Goal: Navigation & Orientation: Find specific page/section

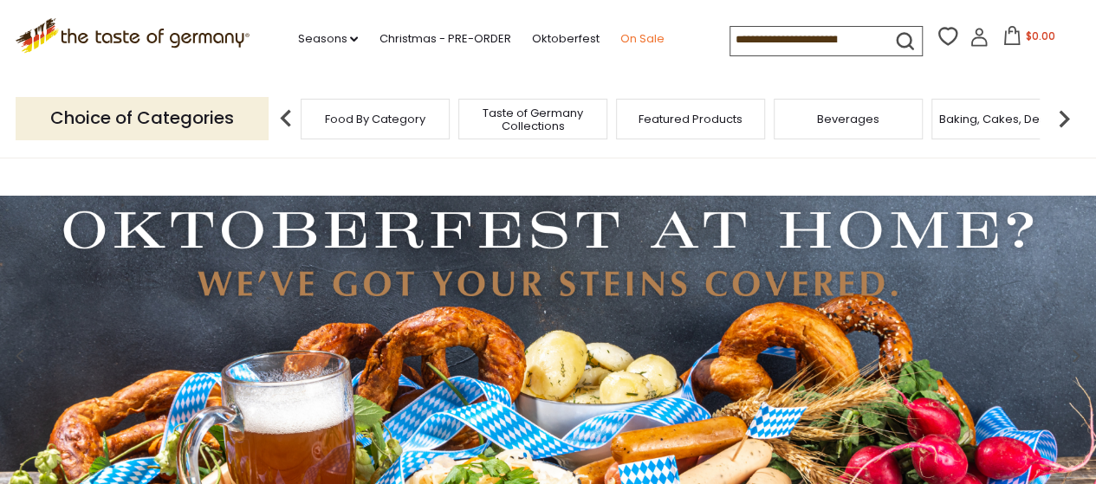
click at [637, 29] on link "On Sale" at bounding box center [642, 38] width 44 height 19
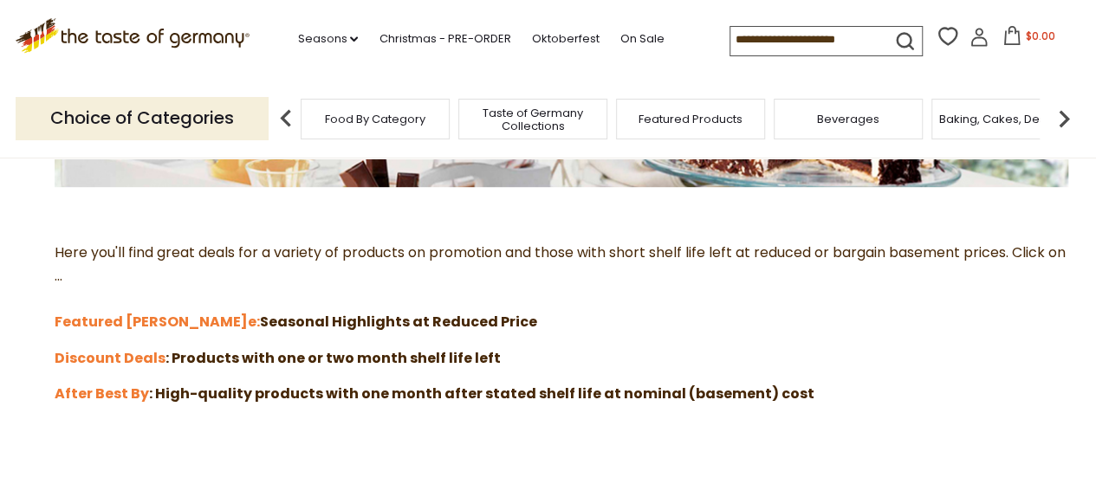
scroll to position [433, 0]
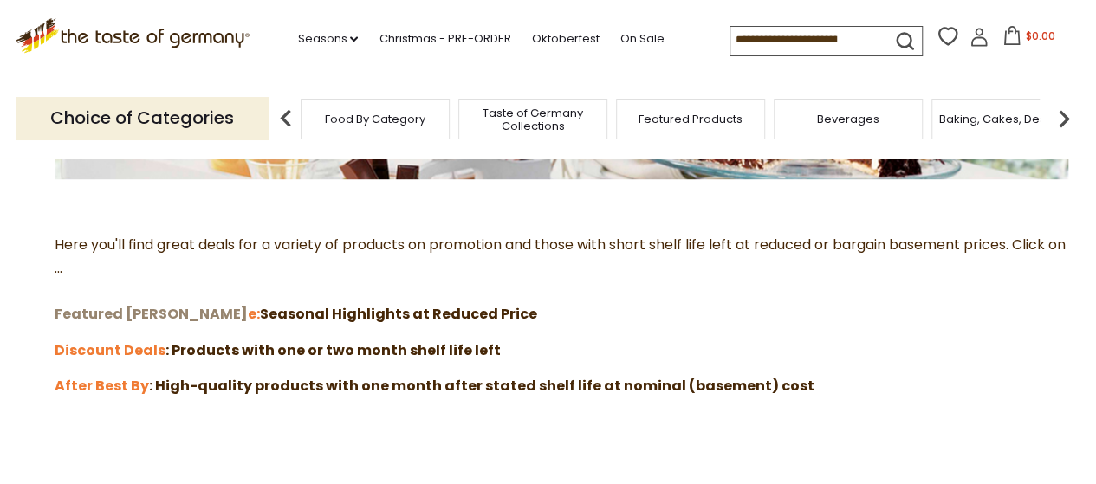
click at [113, 313] on strong "Featured Sal" at bounding box center [151, 314] width 193 height 20
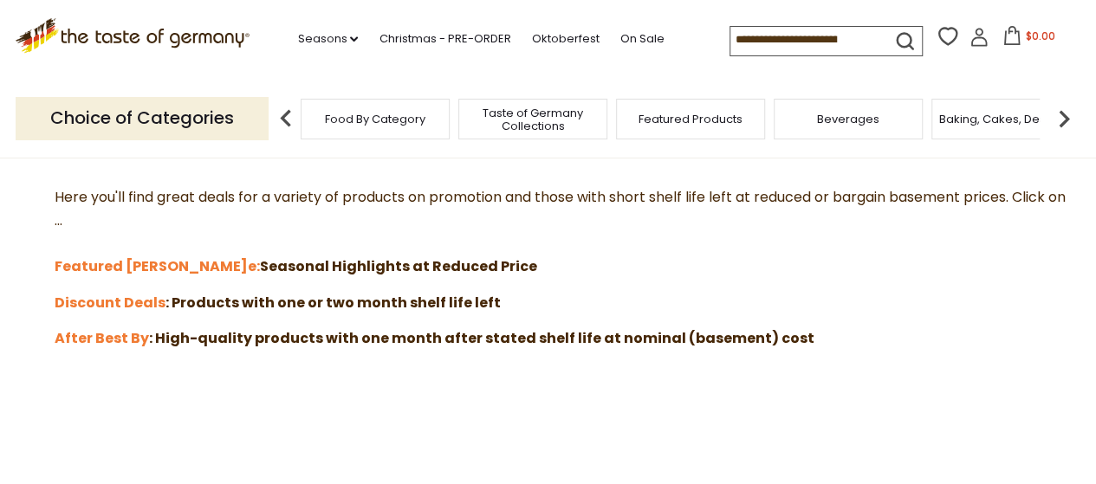
scroll to position [520, 0]
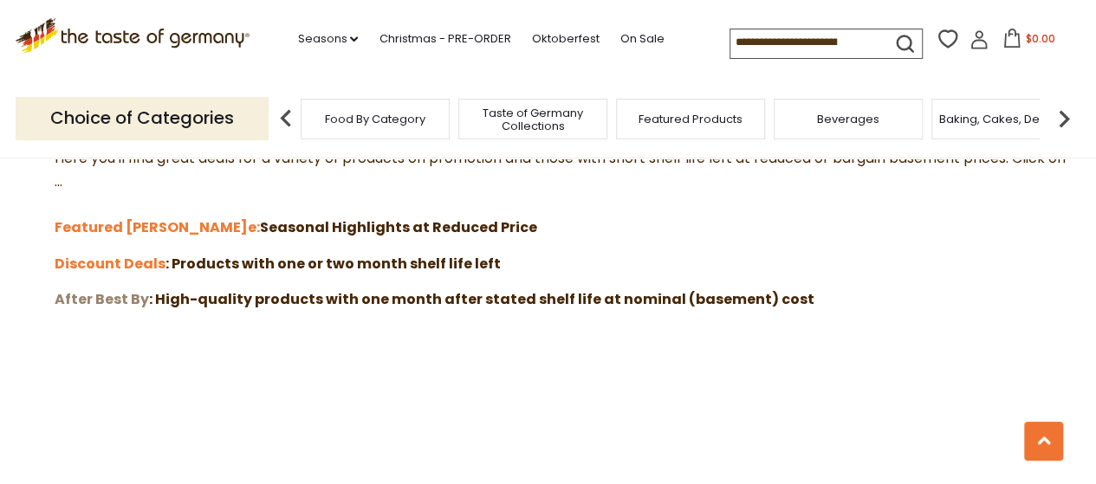
click at [101, 301] on strong "After Best By" at bounding box center [102, 299] width 94 height 20
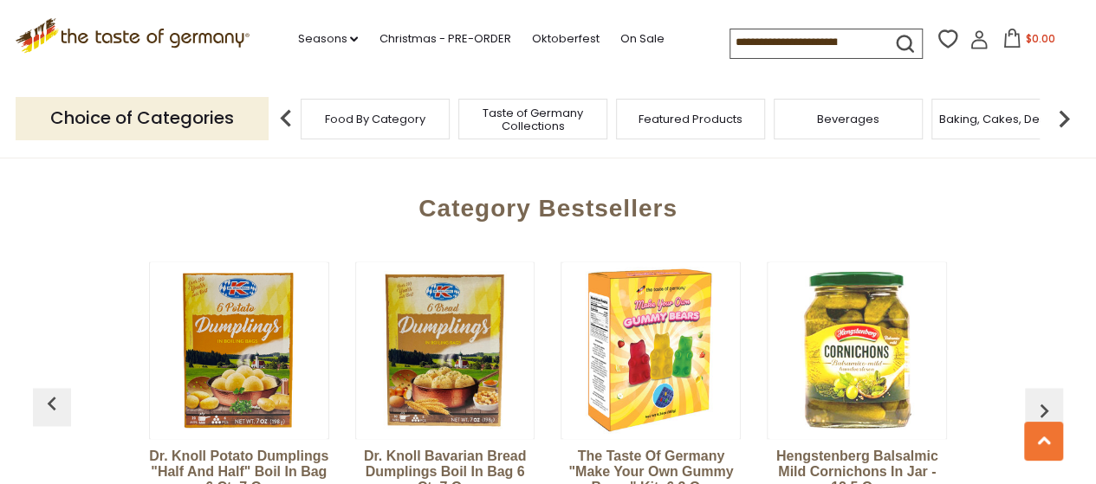
scroll to position [1300, 0]
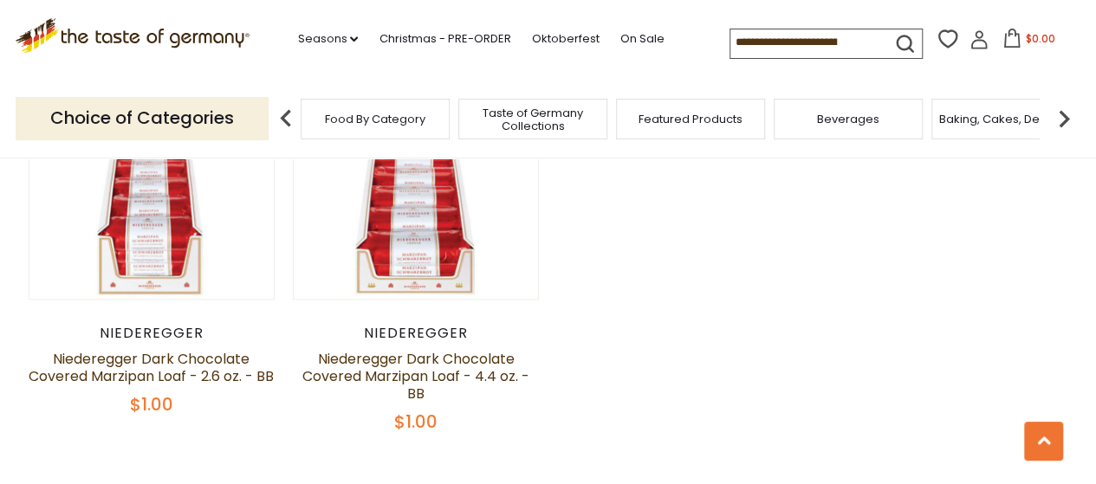
scroll to position [866, 0]
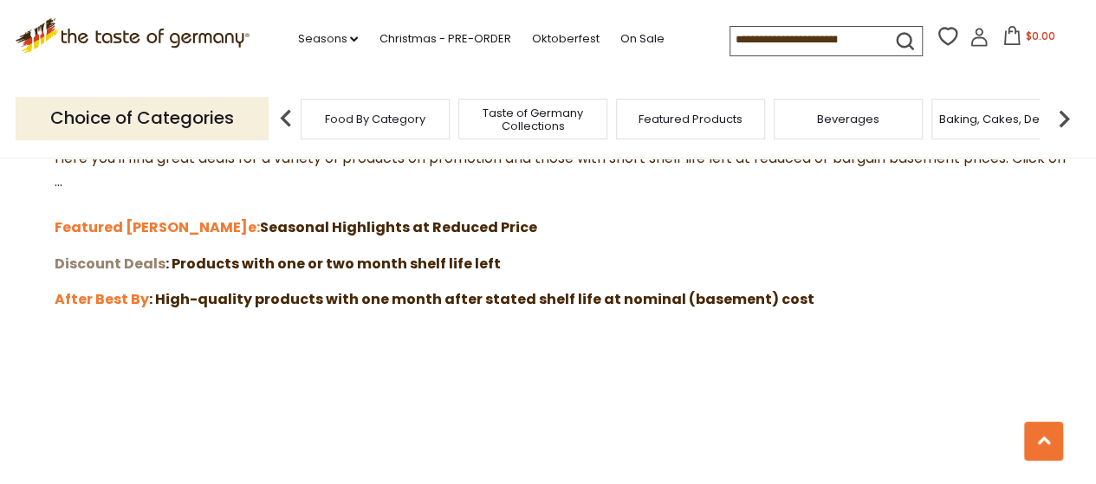
click at [93, 256] on strong "Discount Deals" at bounding box center [110, 264] width 111 height 20
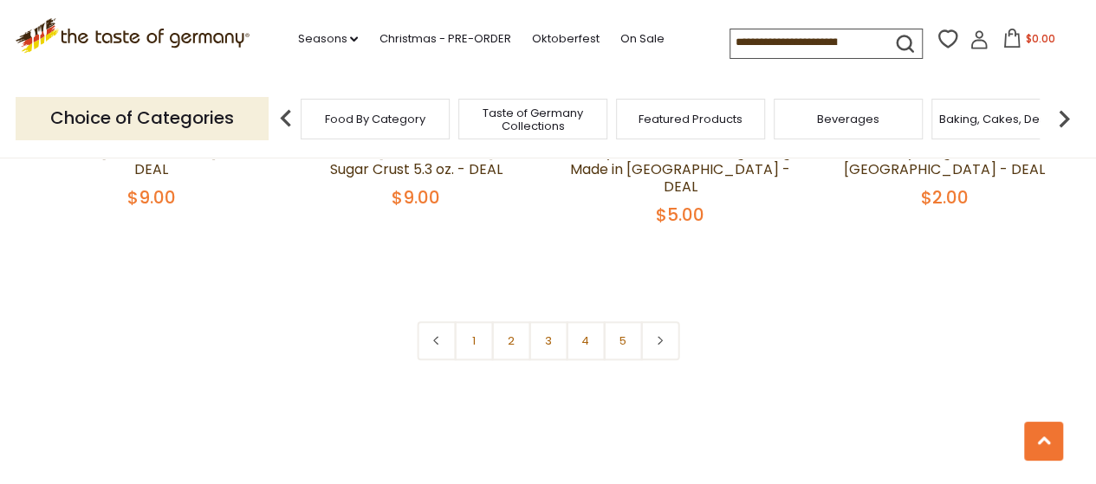
scroll to position [4072, 0]
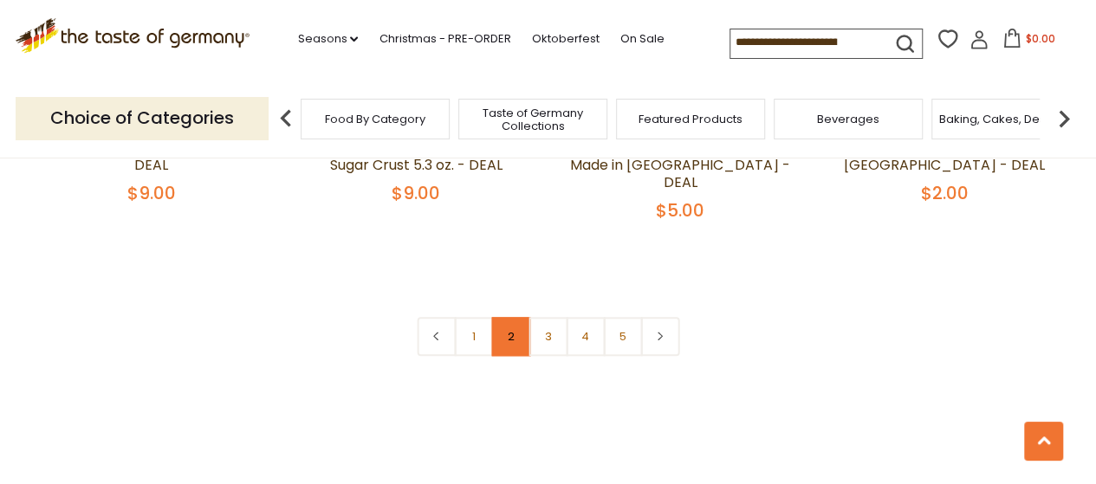
click at [501, 317] on link "2" at bounding box center [510, 336] width 39 height 39
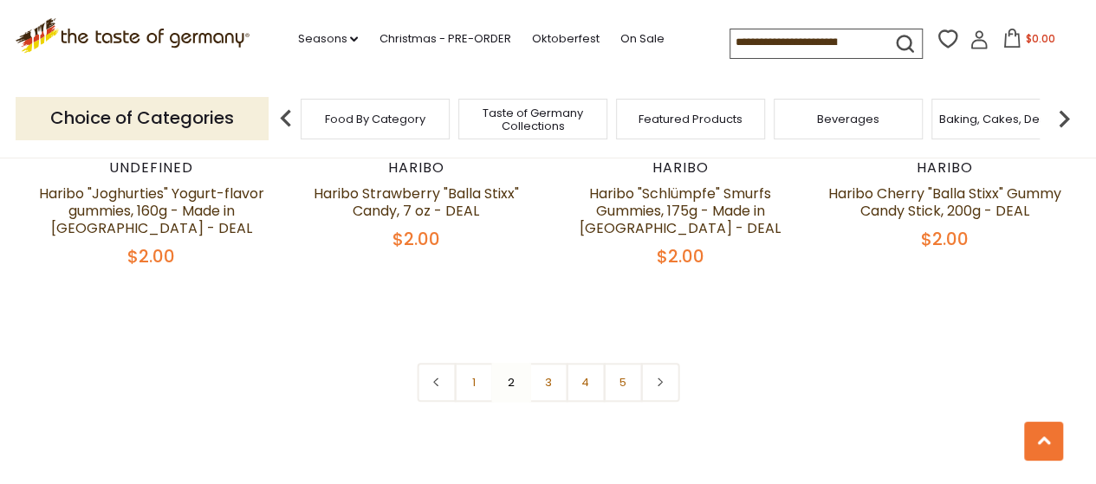
scroll to position [4169, 0]
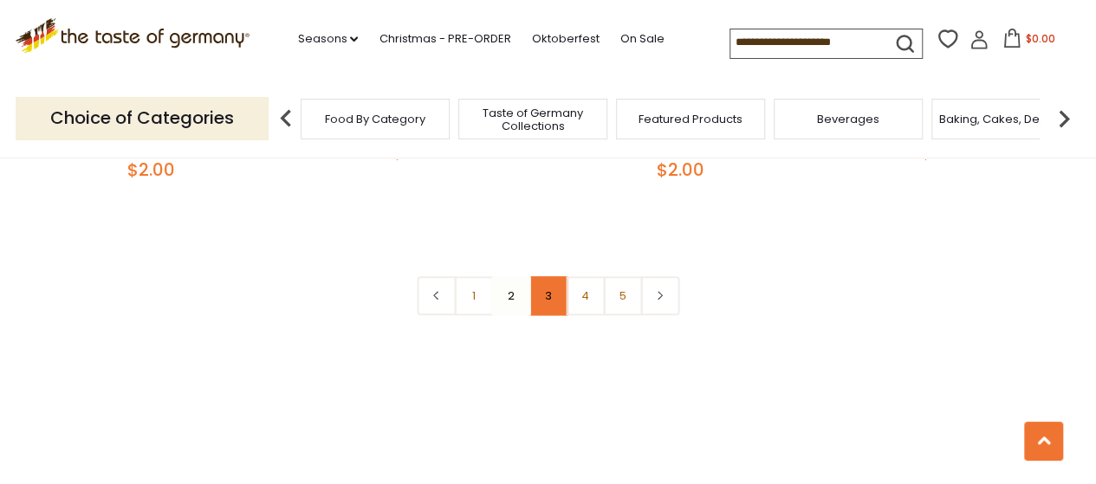
click at [547, 276] on link "3" at bounding box center [548, 295] width 39 height 39
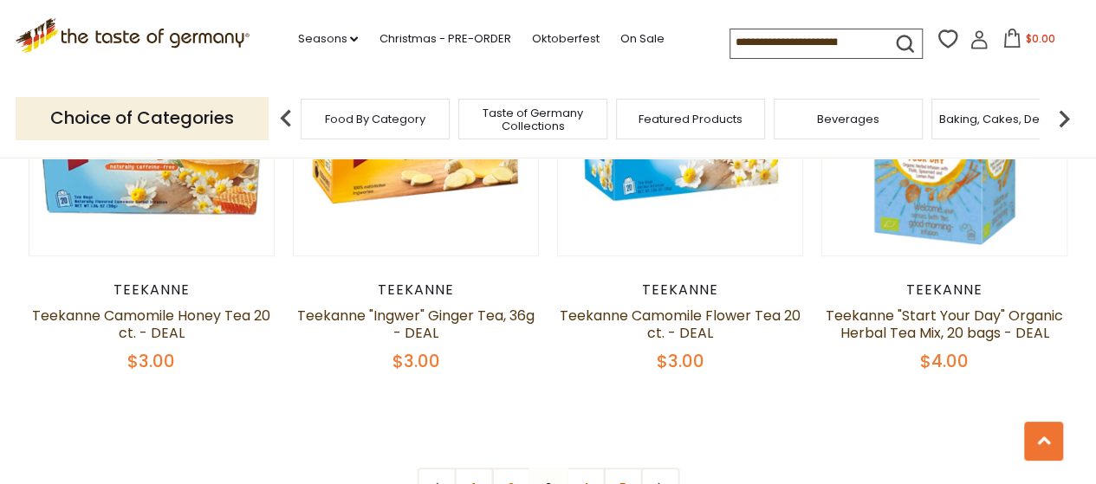
scroll to position [3909, 0]
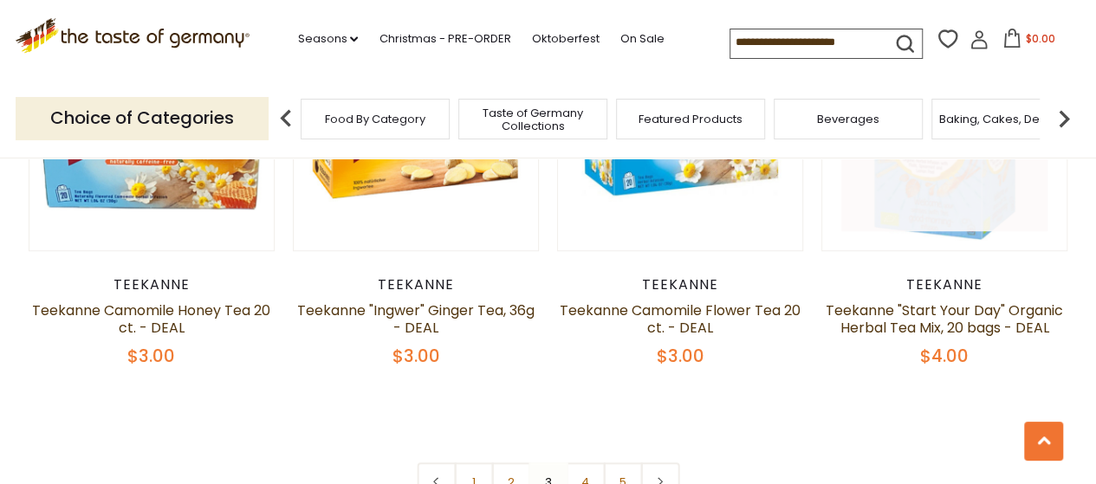
click at [915, 184] on link at bounding box center [944, 128] width 206 height 206
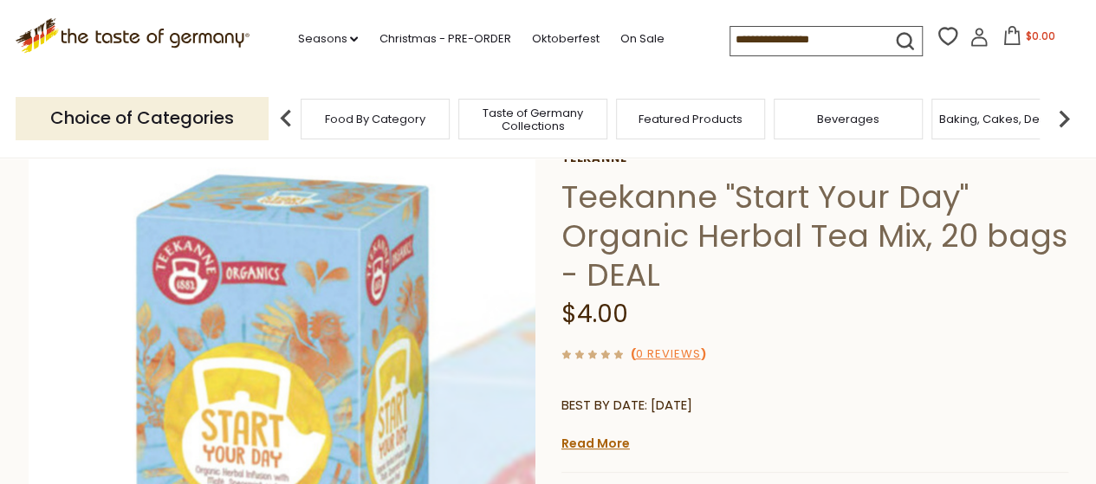
scroll to position [260, 0]
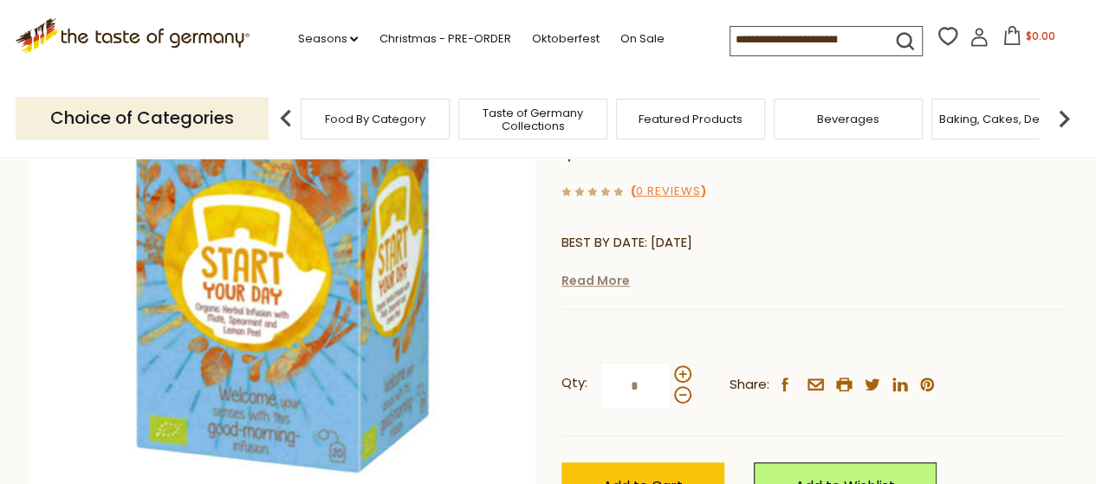
click at [591, 282] on link "Read More" at bounding box center [595, 280] width 68 height 17
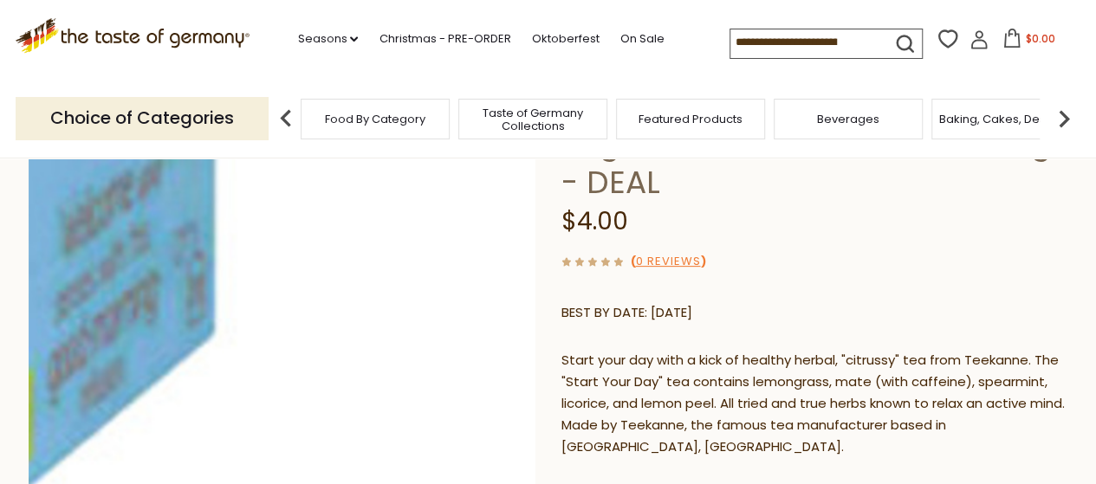
scroll to position [0, 0]
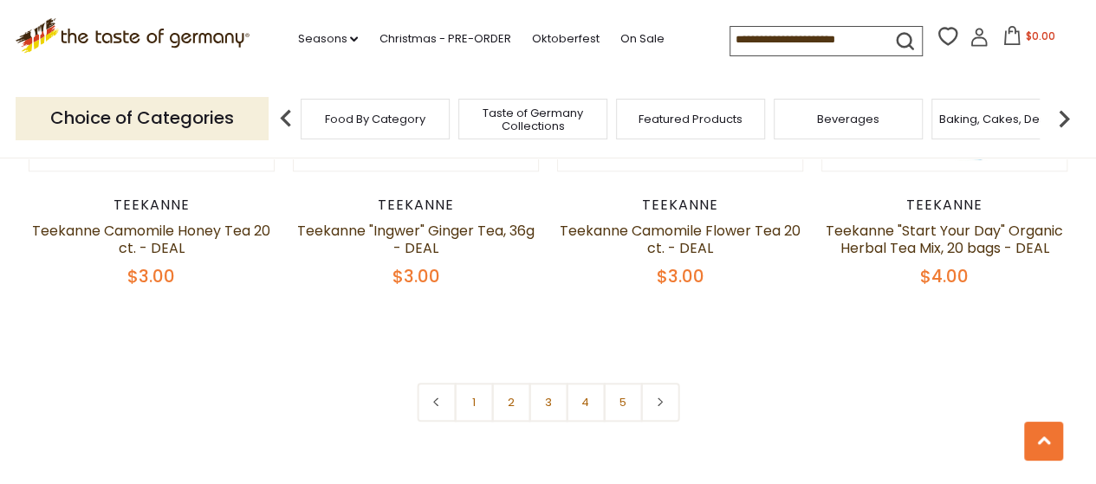
scroll to position [4083, 0]
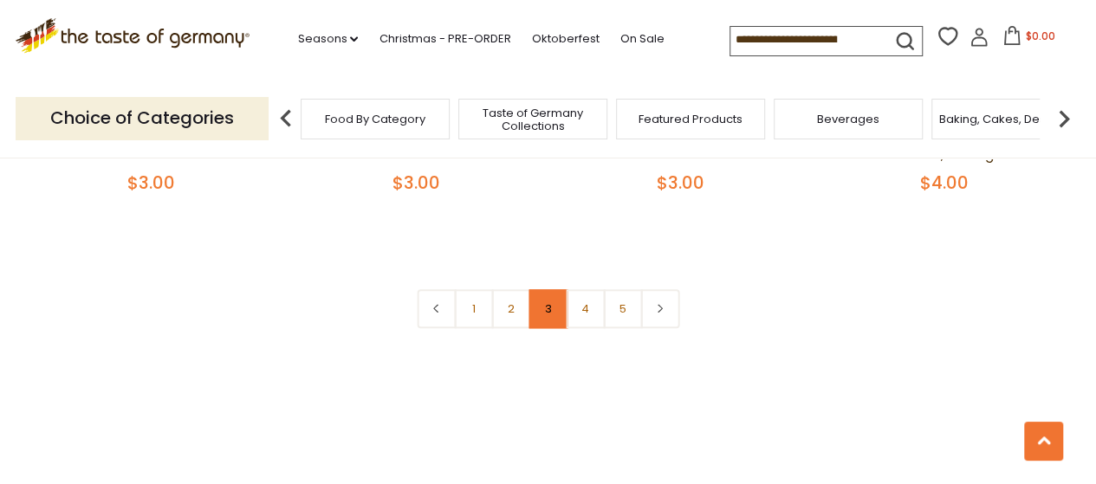
click at [544, 289] on link "3" at bounding box center [548, 308] width 39 height 39
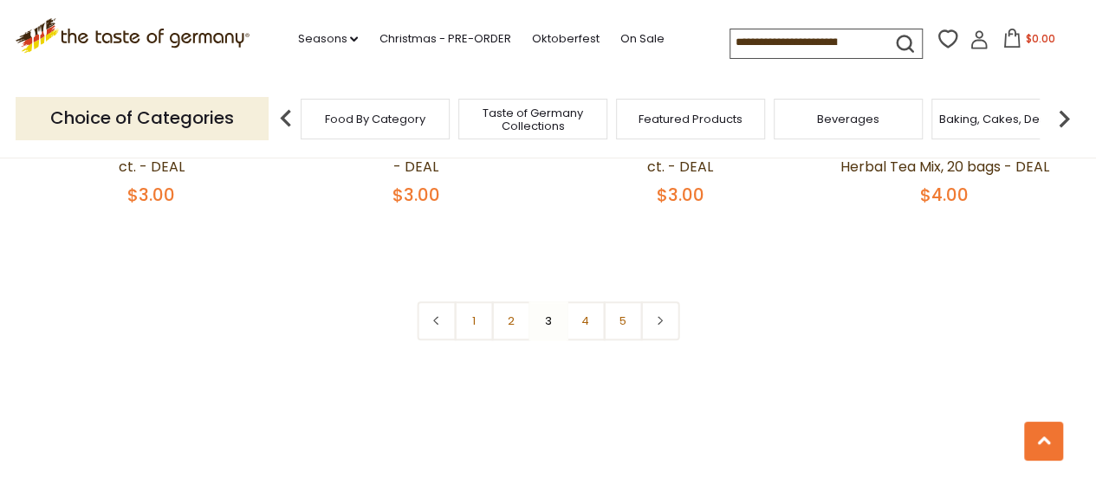
scroll to position [3996, 0]
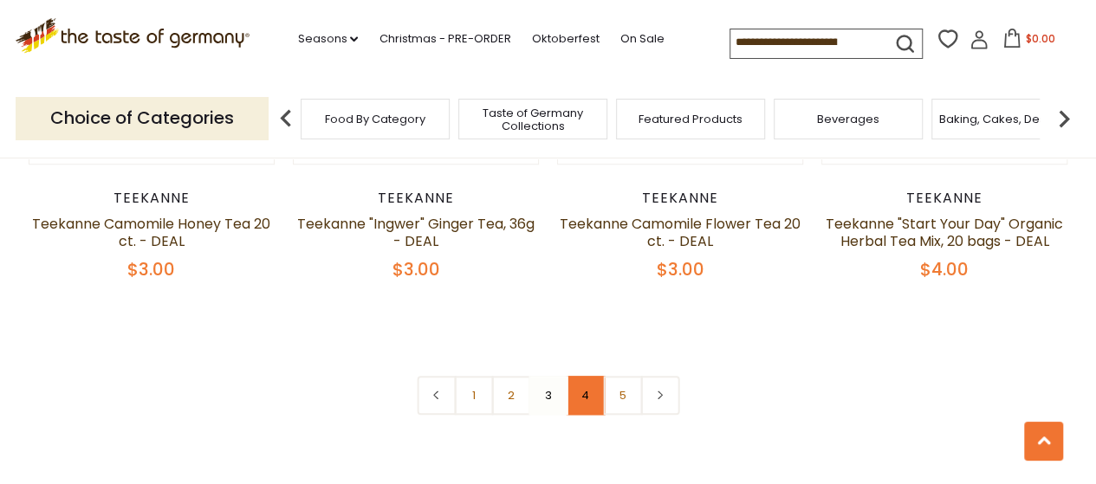
click at [583, 376] on link "4" at bounding box center [585, 395] width 39 height 39
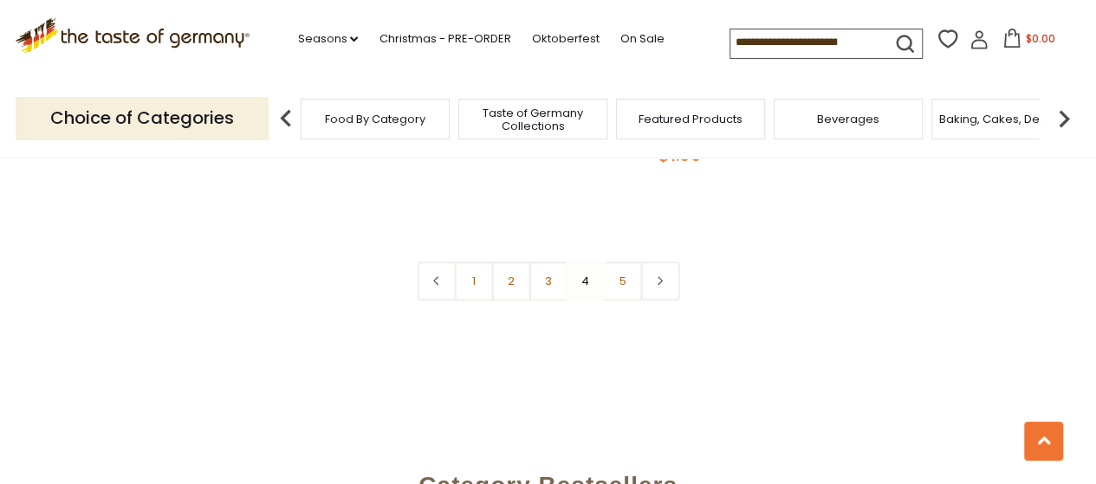
scroll to position [4169, 0]
click at [620, 259] on link "5" at bounding box center [622, 278] width 39 height 39
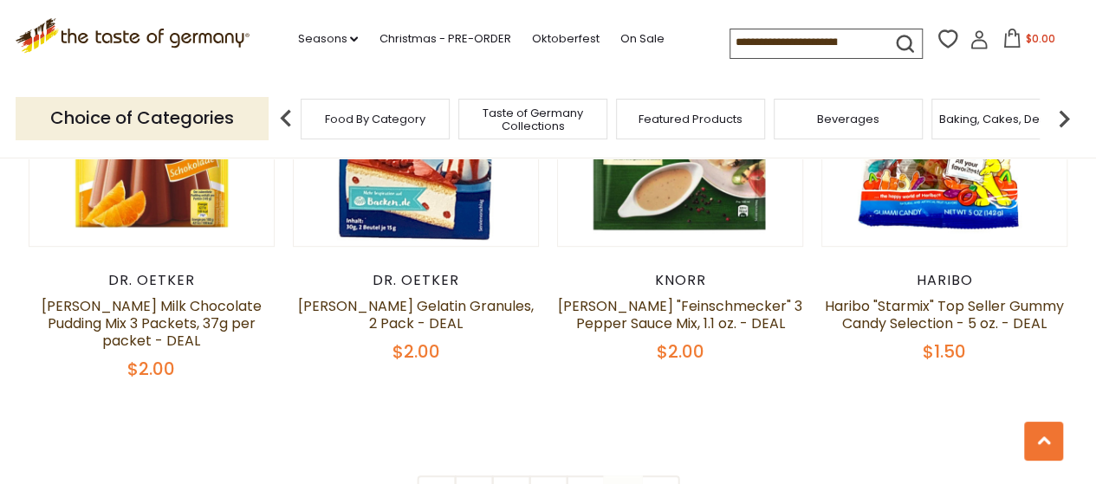
scroll to position [184, 0]
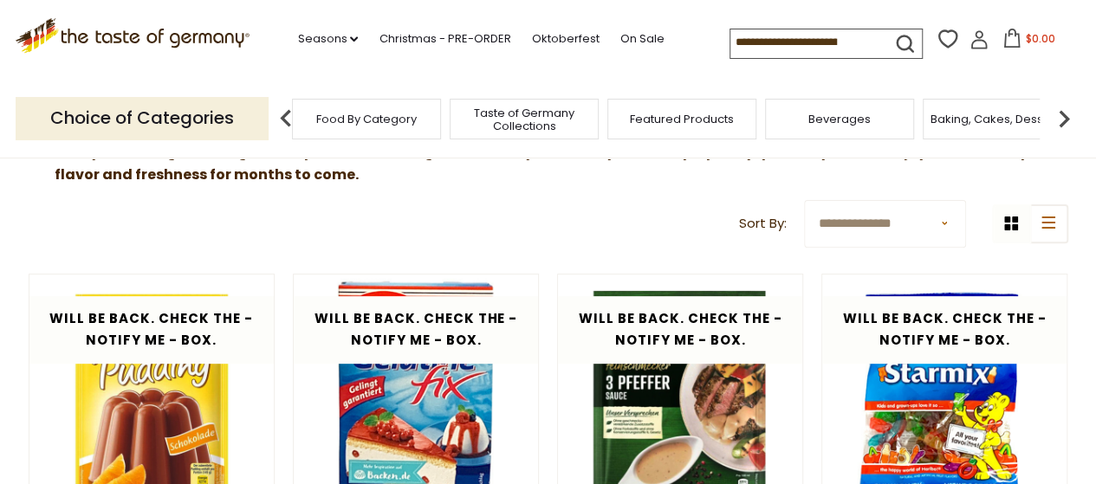
click at [690, 117] on span "Featured Products" at bounding box center [682, 119] width 104 height 13
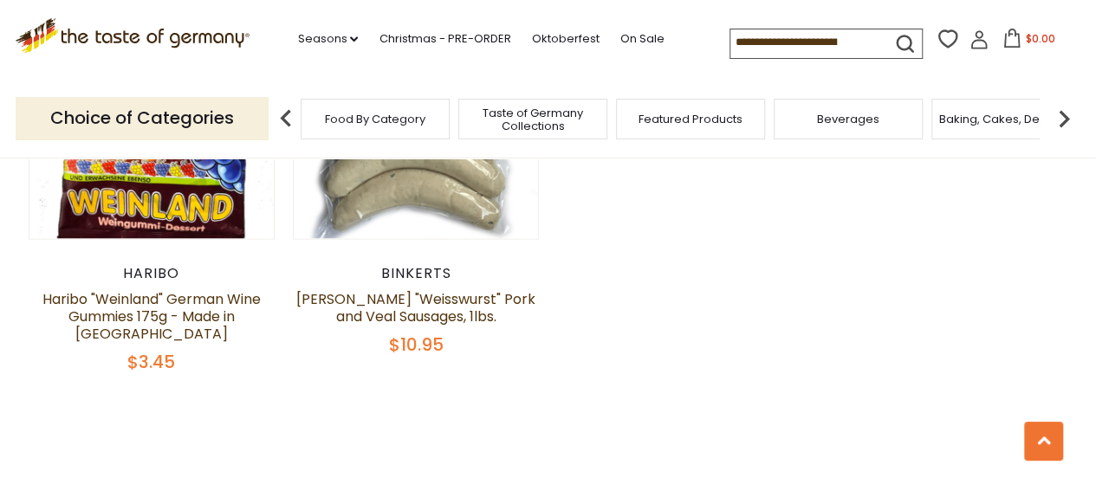
scroll to position [866, 0]
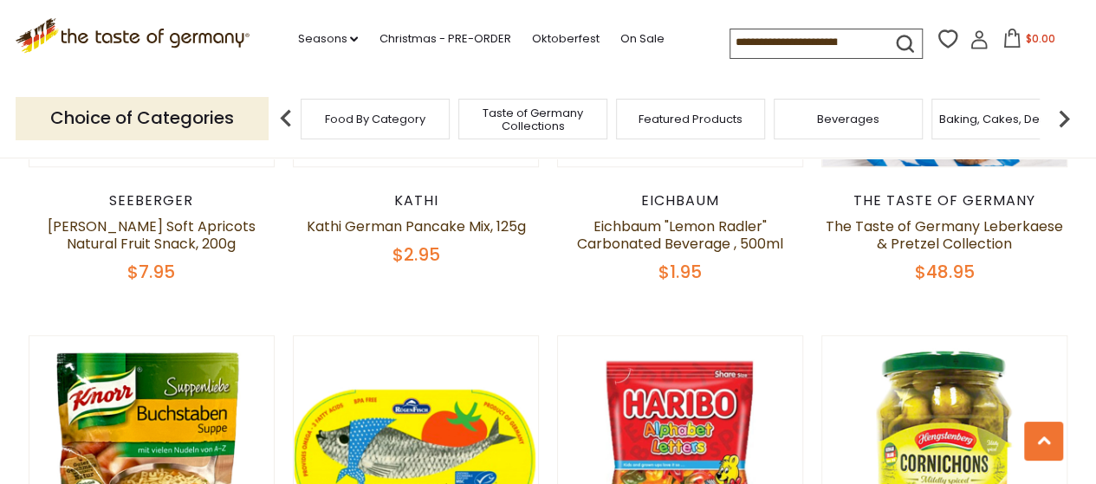
click at [1066, 120] on img at bounding box center [1064, 118] width 35 height 35
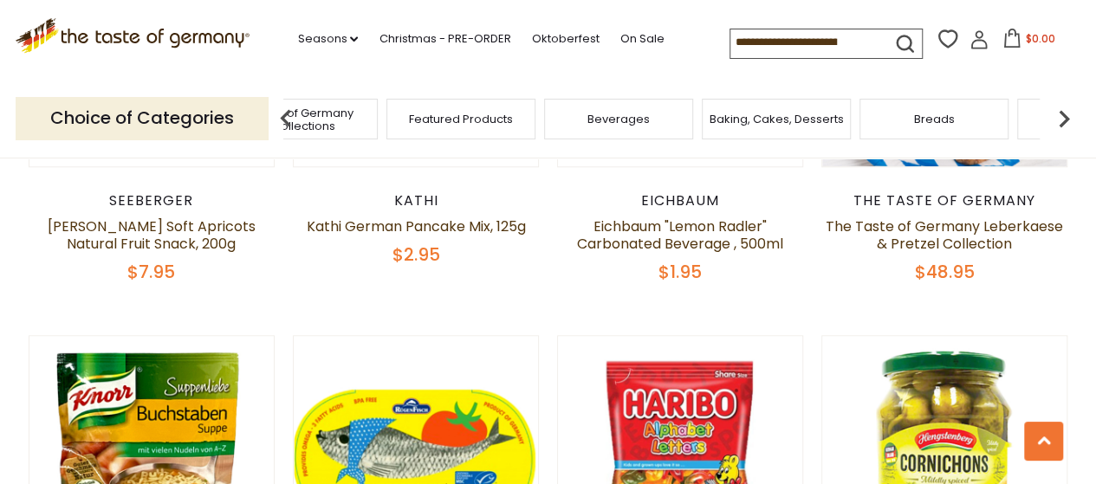
click at [1054, 117] on img at bounding box center [1064, 118] width 35 height 35
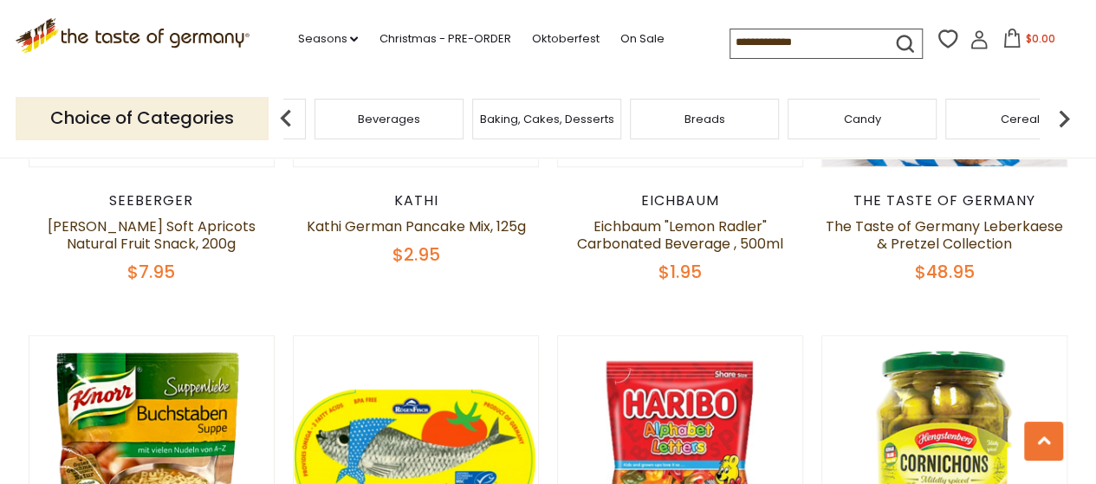
click at [1055, 117] on img at bounding box center [1064, 118] width 35 height 35
click at [1047, 111] on img at bounding box center [1064, 118] width 35 height 35
click at [1047, 114] on img at bounding box center [1064, 118] width 35 height 35
click at [1048, 114] on img at bounding box center [1064, 118] width 35 height 35
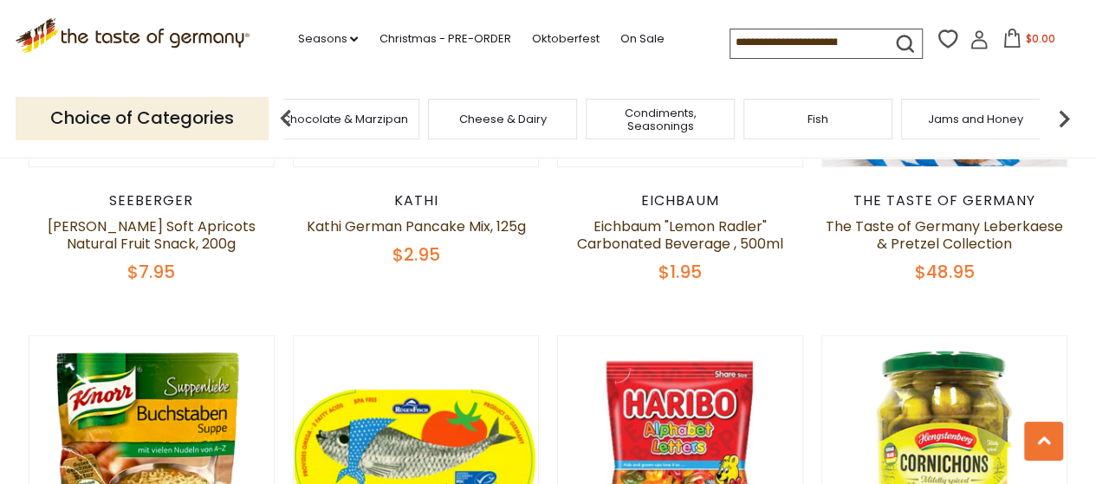
click at [1048, 114] on img at bounding box center [1064, 118] width 35 height 35
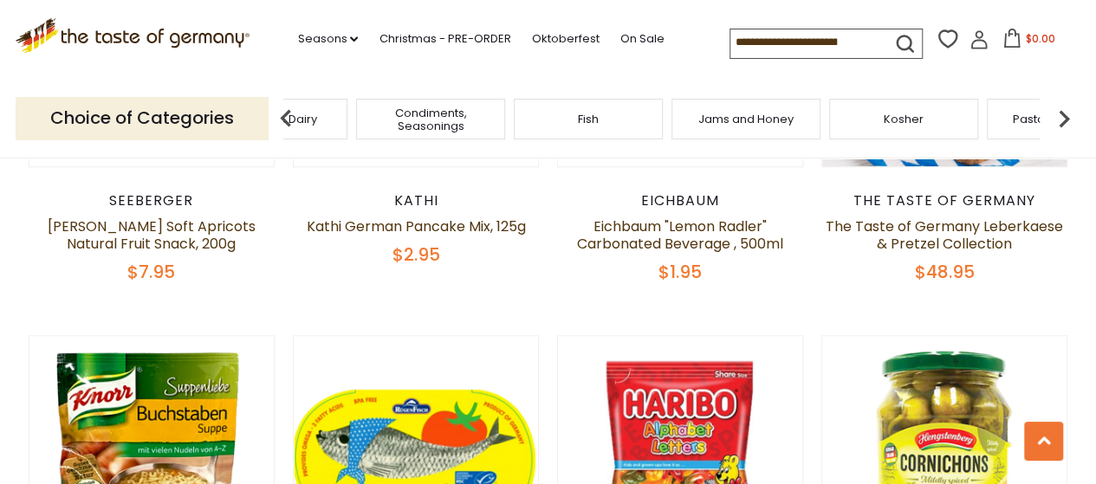
click at [1048, 114] on img at bounding box center [1064, 118] width 35 height 35
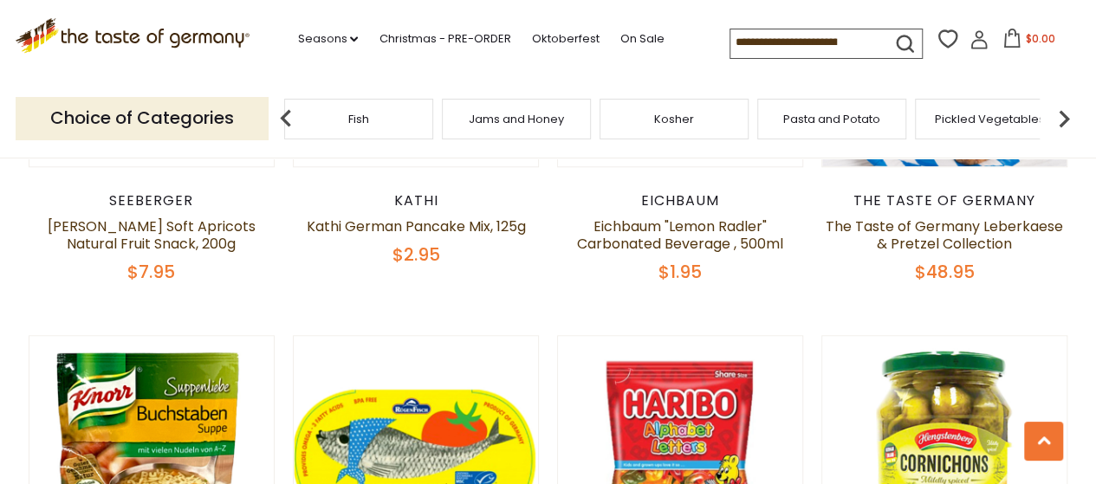
click at [1047, 115] on img at bounding box center [1064, 118] width 35 height 35
click at [1060, 117] on img at bounding box center [1064, 118] width 35 height 35
click at [1059, 119] on img at bounding box center [1064, 118] width 35 height 35
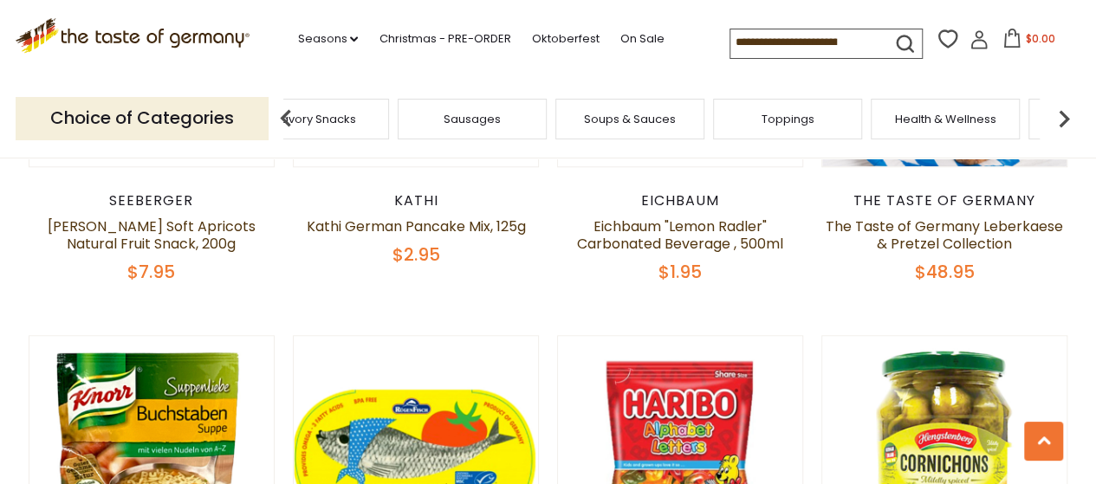
click at [613, 125] on span "Soups & Sauces" at bounding box center [630, 119] width 92 height 13
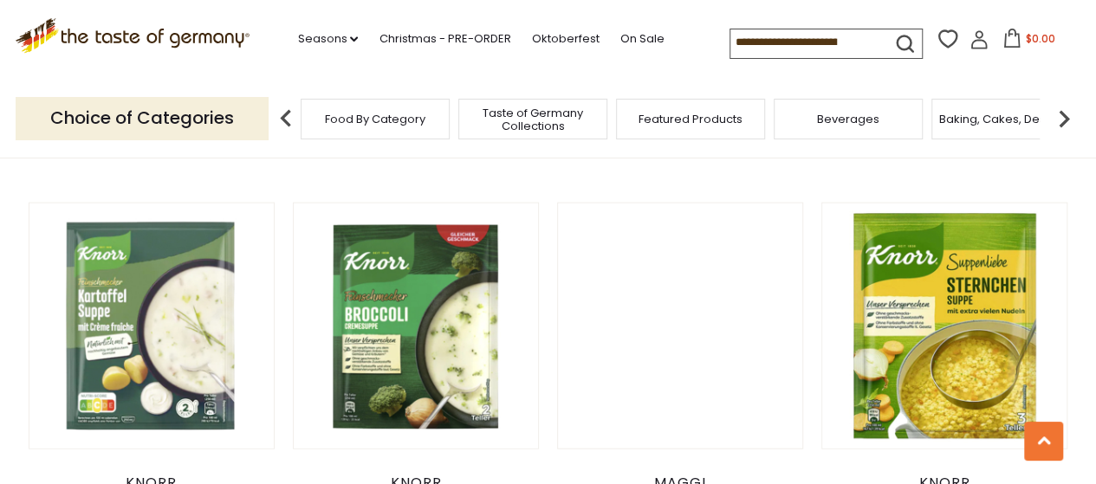
scroll to position [1560, 0]
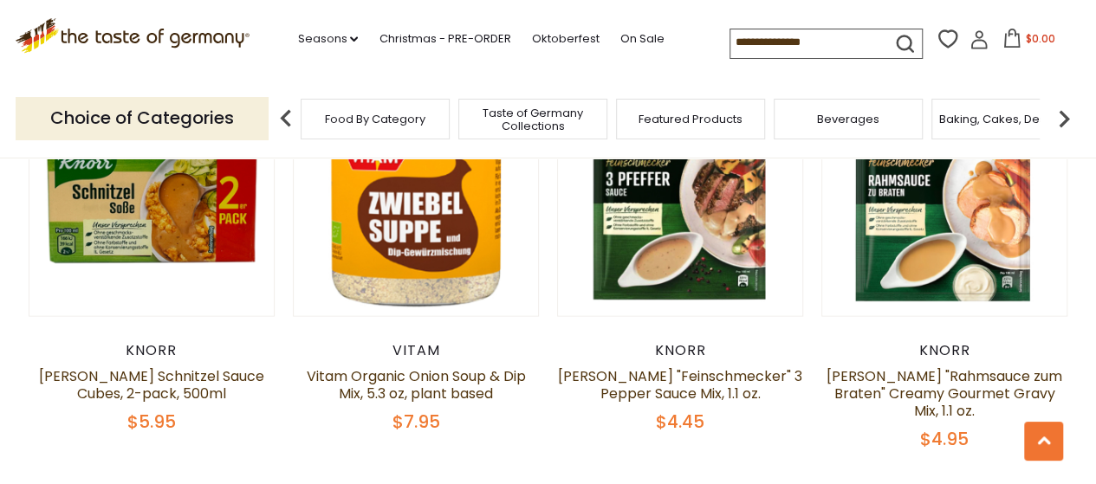
click at [1062, 124] on img at bounding box center [1064, 118] width 35 height 35
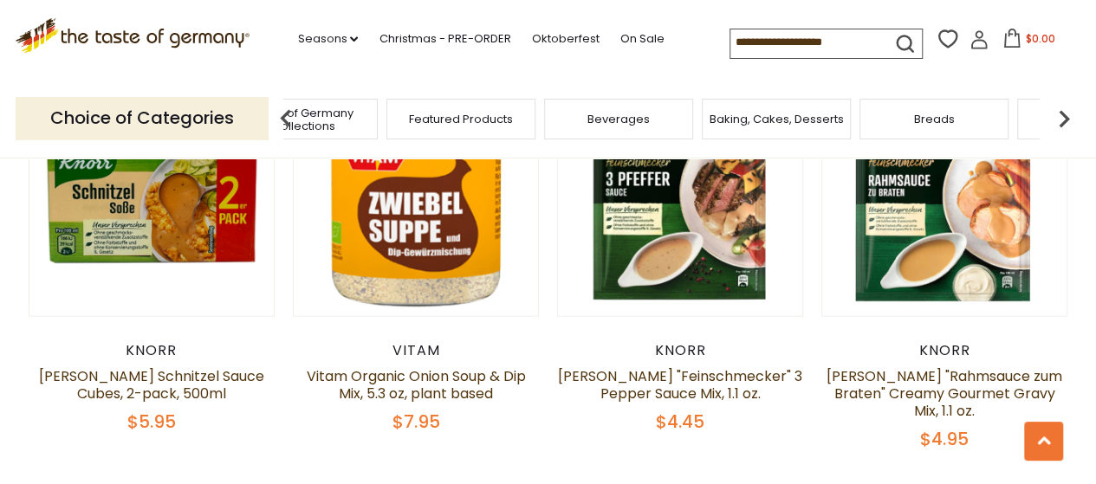
click at [1062, 124] on img at bounding box center [1064, 118] width 35 height 35
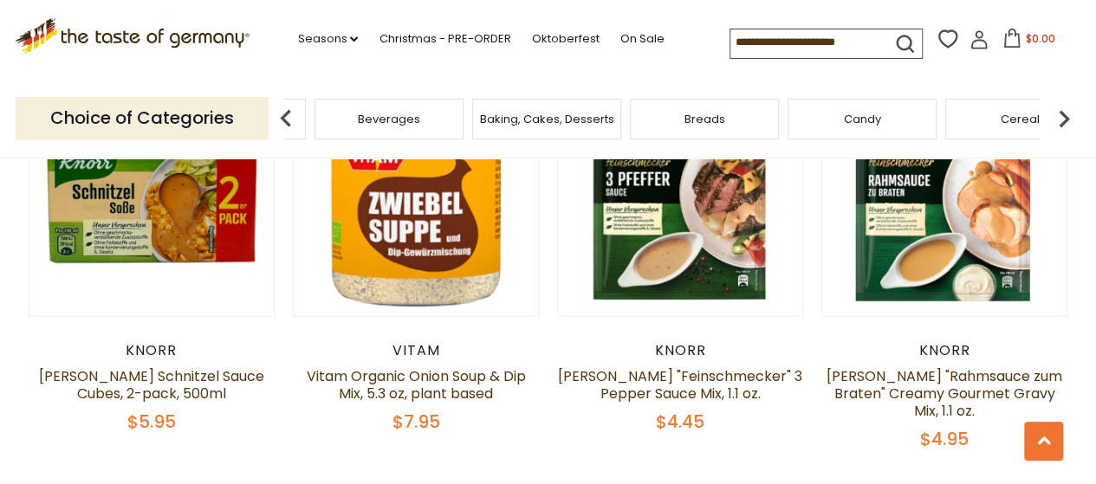
click at [1062, 124] on img at bounding box center [1064, 118] width 35 height 35
click at [1063, 123] on img at bounding box center [1064, 118] width 35 height 35
click at [1064, 123] on img at bounding box center [1064, 118] width 35 height 35
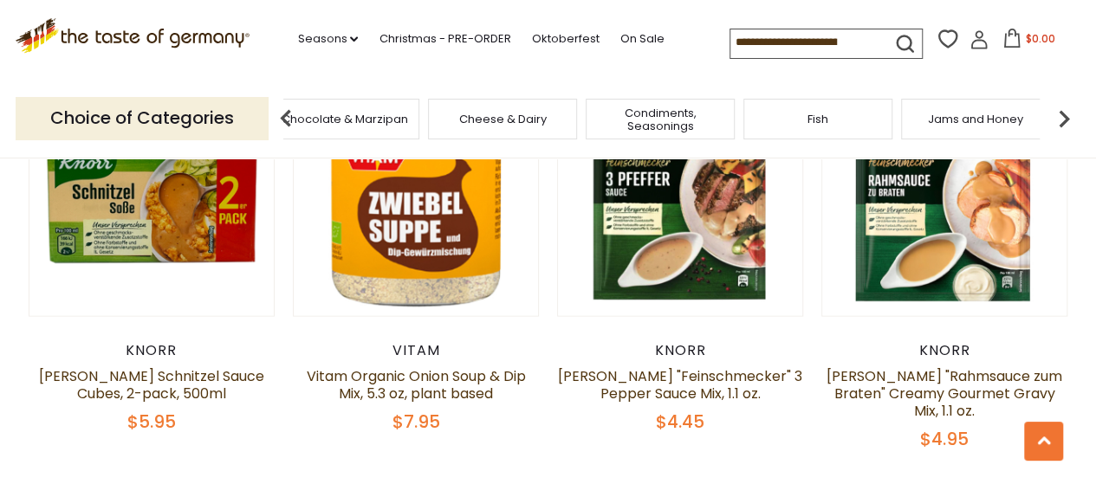
click at [1064, 123] on img at bounding box center [1064, 118] width 35 height 35
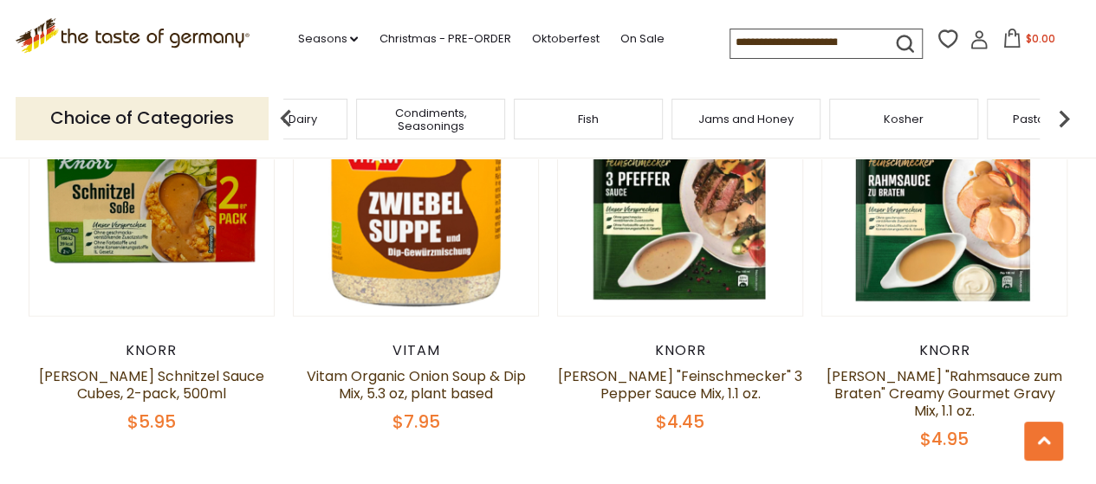
click at [1064, 123] on img at bounding box center [1064, 118] width 35 height 35
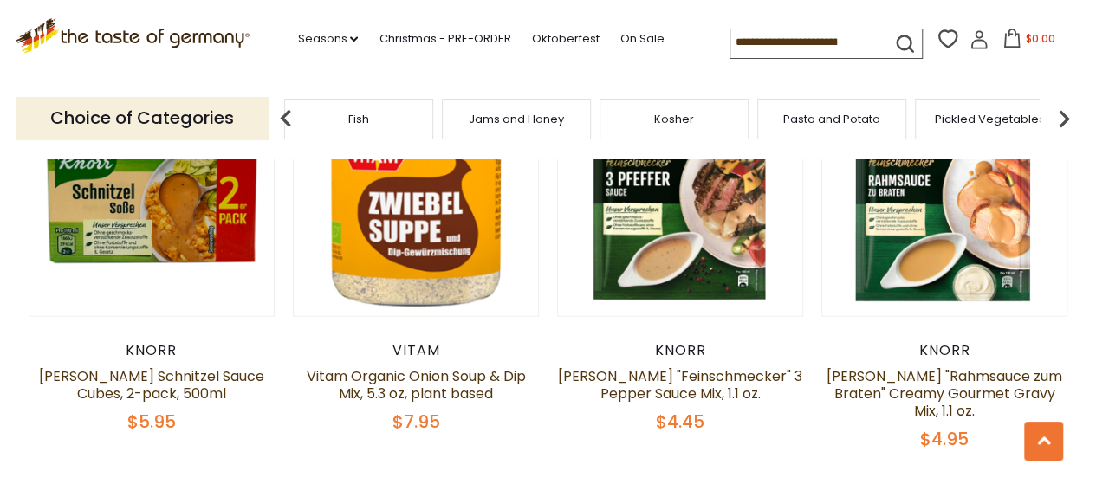
click at [1064, 123] on img at bounding box center [1064, 118] width 35 height 35
click at [295, 127] on img at bounding box center [286, 118] width 35 height 35
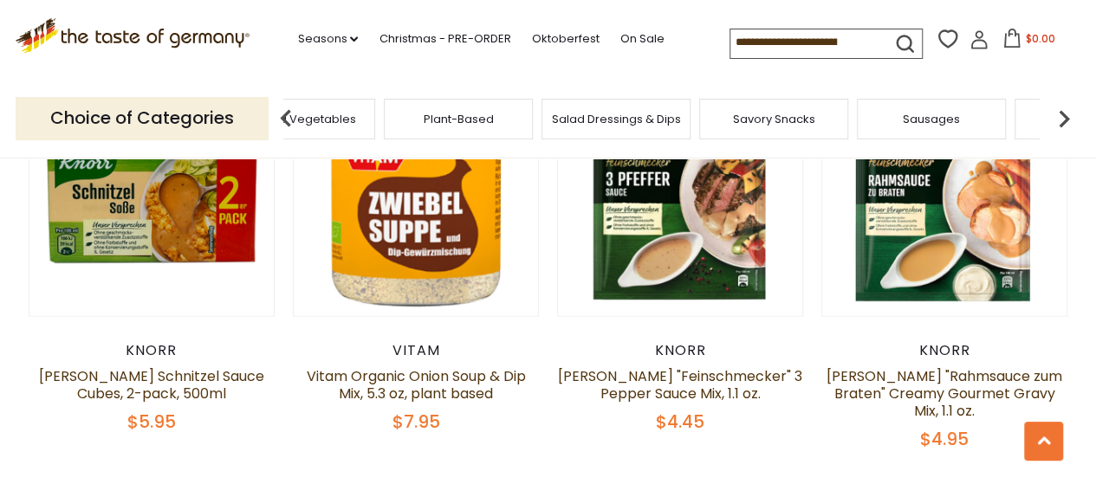
click at [464, 131] on div "Plant-Based" at bounding box center [458, 119] width 149 height 41
click at [469, 117] on span "Plant-Based" at bounding box center [472, 119] width 70 height 13
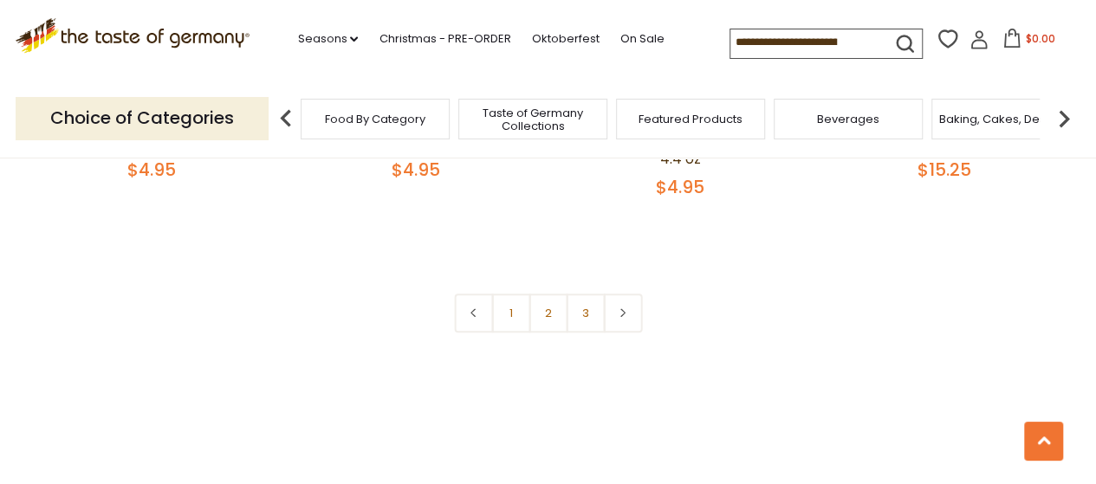
scroll to position [3986, 0]
